Goal: Purchase product/service

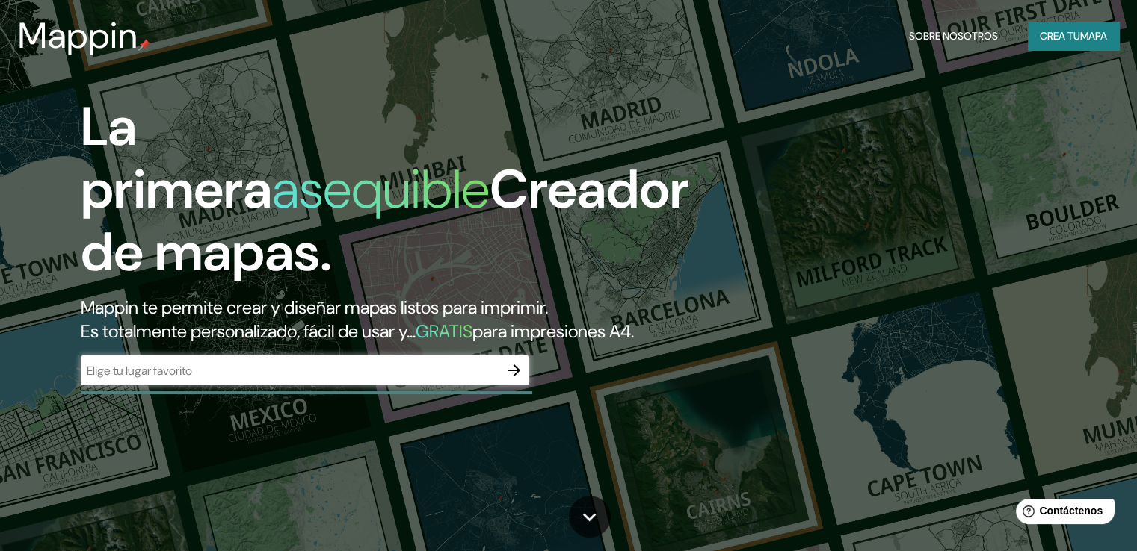
click at [164, 386] on div "​" at bounding box center [305, 371] width 448 height 30
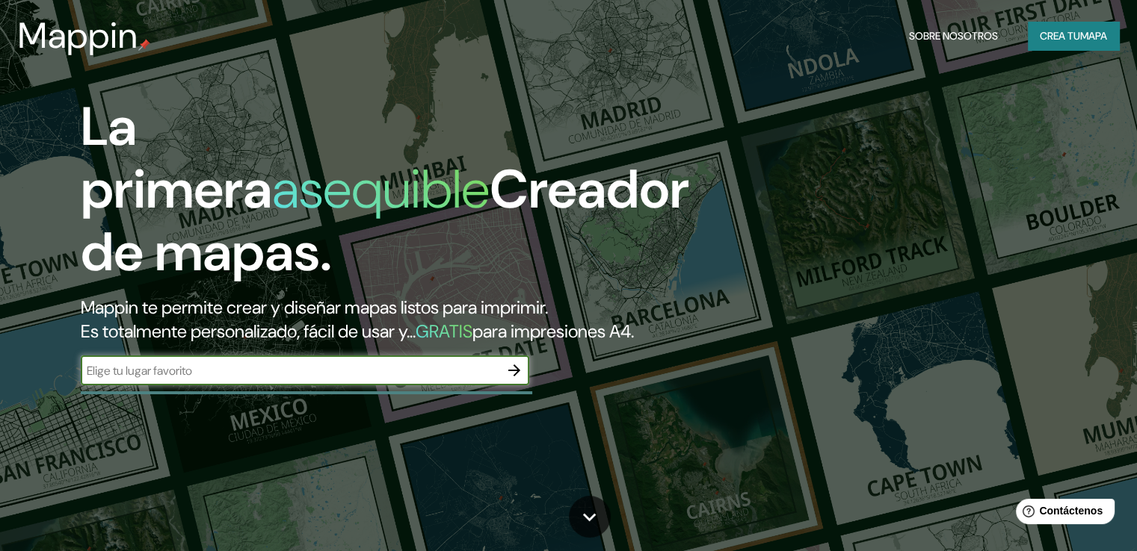
paste input "16°38'55.4"S 68°02'27.1"W"
type input "16°38'55.4"S 68°02'27.1"W"
click at [517, 380] on icon "button" at bounding box center [514, 371] width 18 height 18
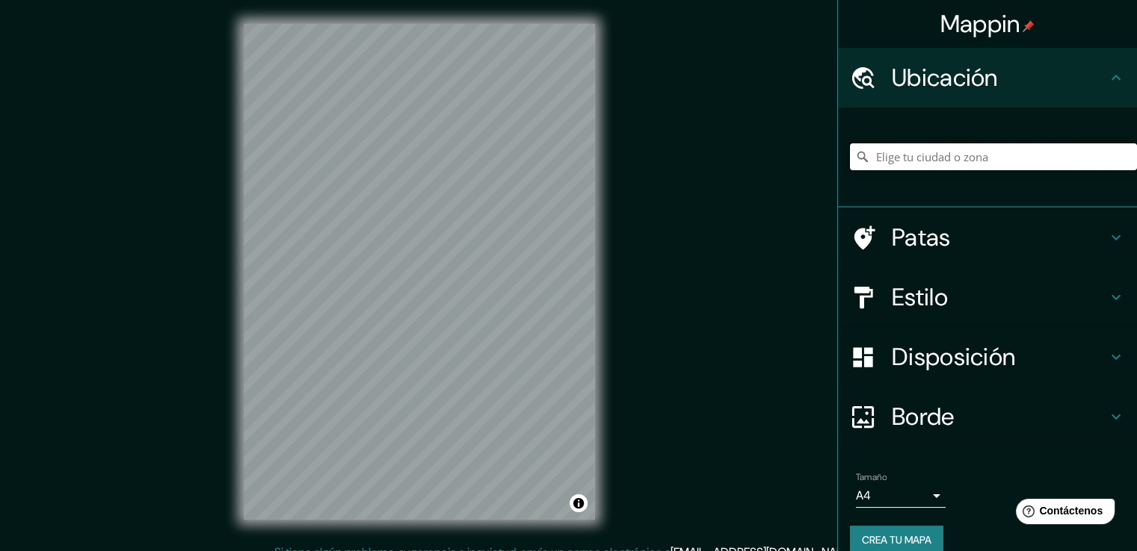
click at [964, 146] on input "Elige tu ciudad o zona" at bounding box center [993, 156] width 287 height 27
click at [962, 158] on input "Elige tu ciudad o zona" at bounding box center [993, 156] width 287 height 27
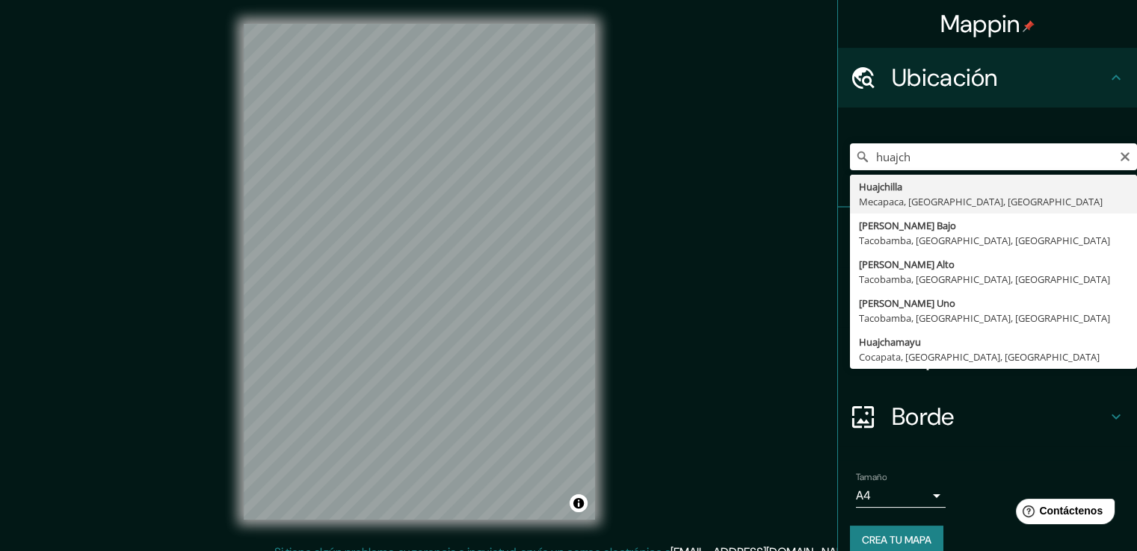
type input "Huajchilla, [GEOGRAPHIC_DATA], [GEOGRAPHIC_DATA], [GEOGRAPHIC_DATA]"
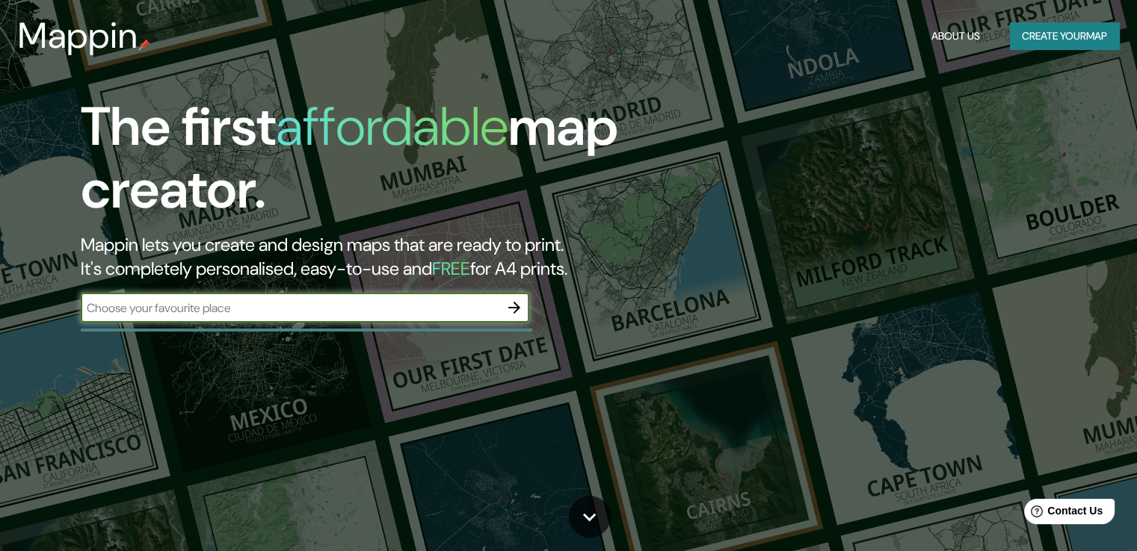
click at [518, 303] on icon "button" at bounding box center [514, 308] width 18 height 18
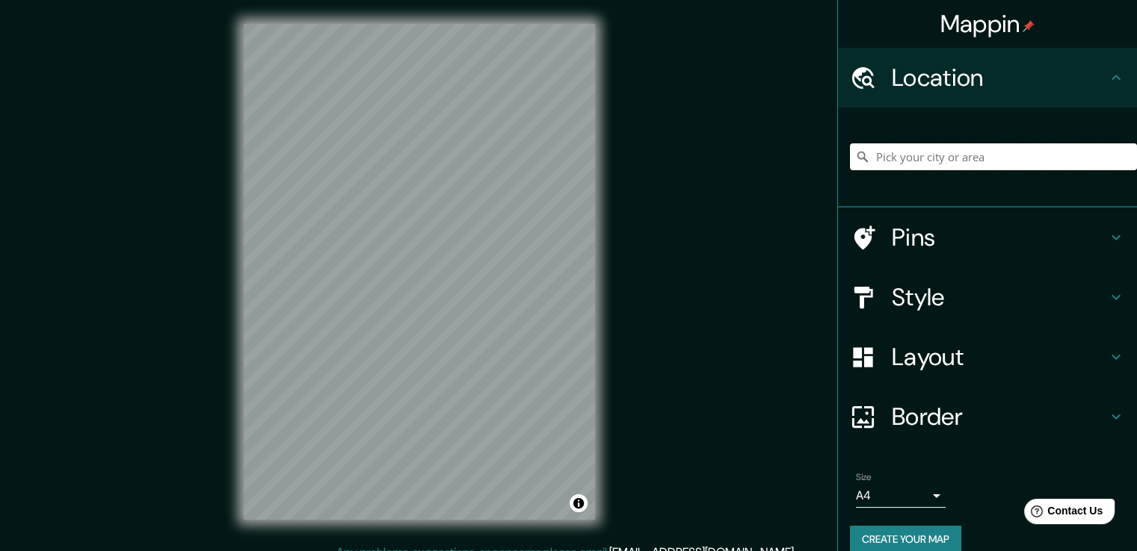
click at [927, 156] on input "Pick your city or area" at bounding box center [993, 156] width 287 height 27
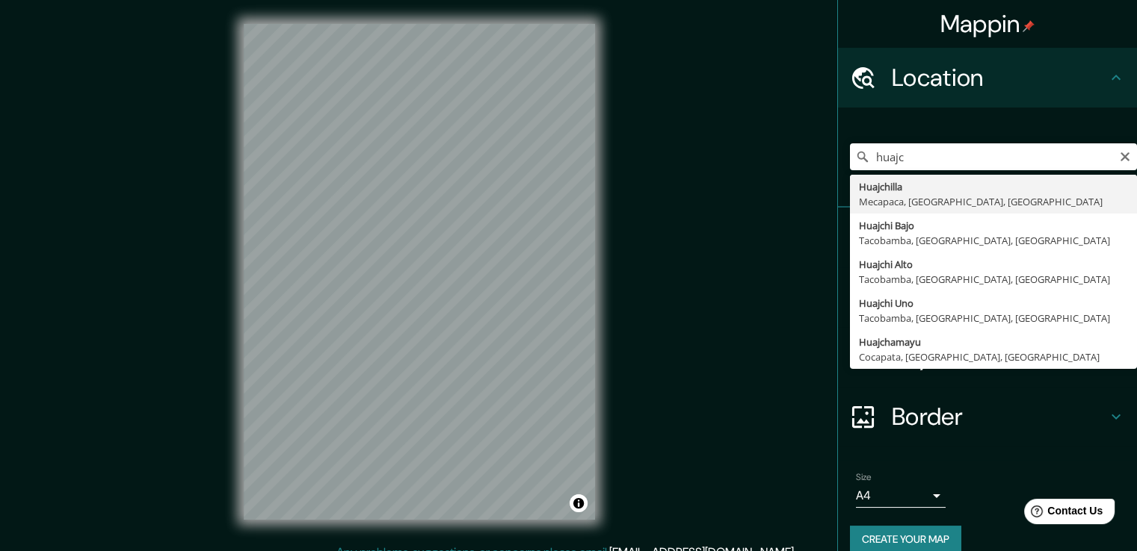
type input "Huajchilla, [GEOGRAPHIC_DATA], [GEOGRAPHIC_DATA], [GEOGRAPHIC_DATA]"
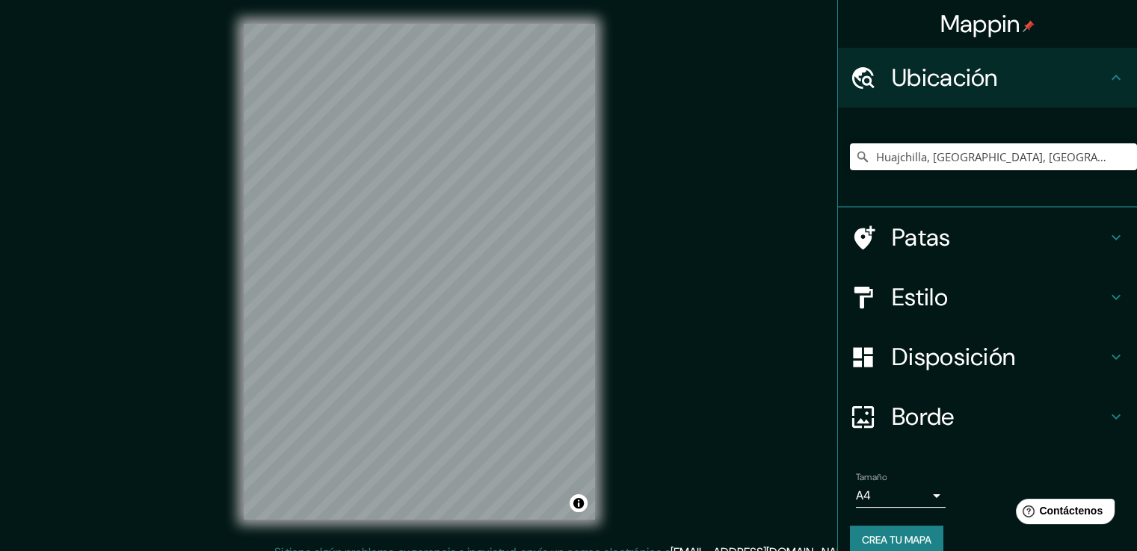
click at [920, 503] on body "Mappin Ubicación Huajchilla, [GEOGRAPHIC_DATA], [GEOGRAPHIC_DATA], [GEOGRAPHIC_…" at bounding box center [568, 275] width 1137 height 551
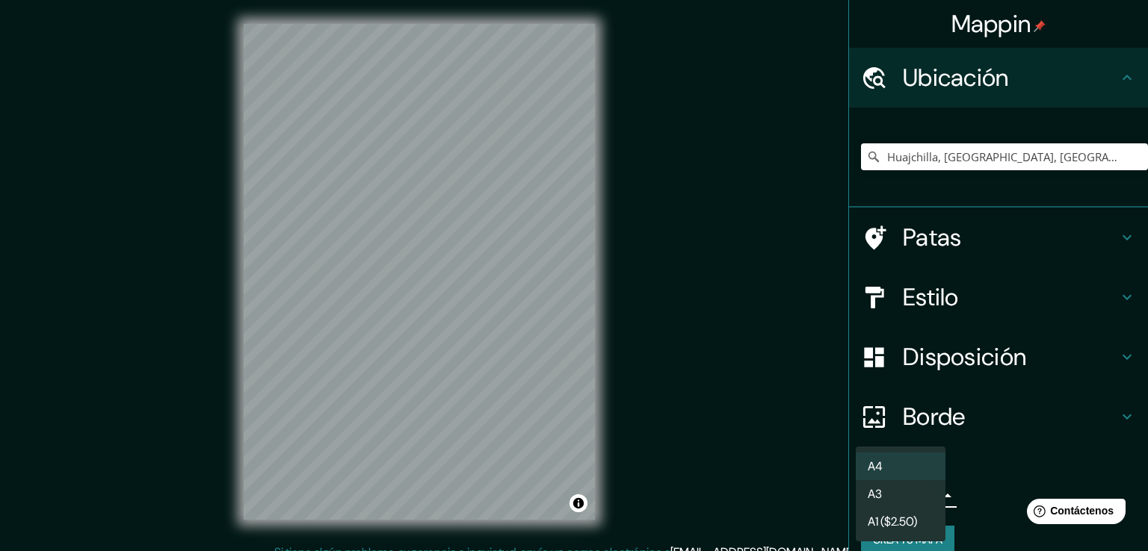
click at [900, 494] on li "A3" at bounding box center [901, 494] width 90 height 28
type input "a4"
